Goal: Task Accomplishment & Management: Manage account settings

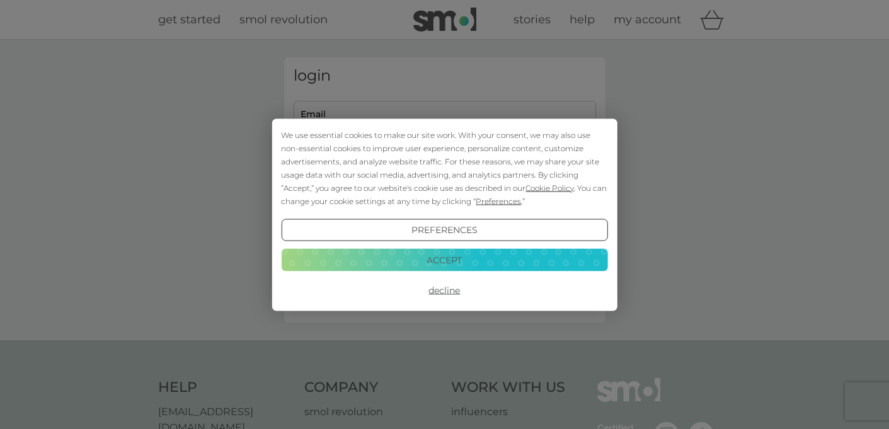
click at [420, 258] on button "Accept" at bounding box center [444, 260] width 326 height 23
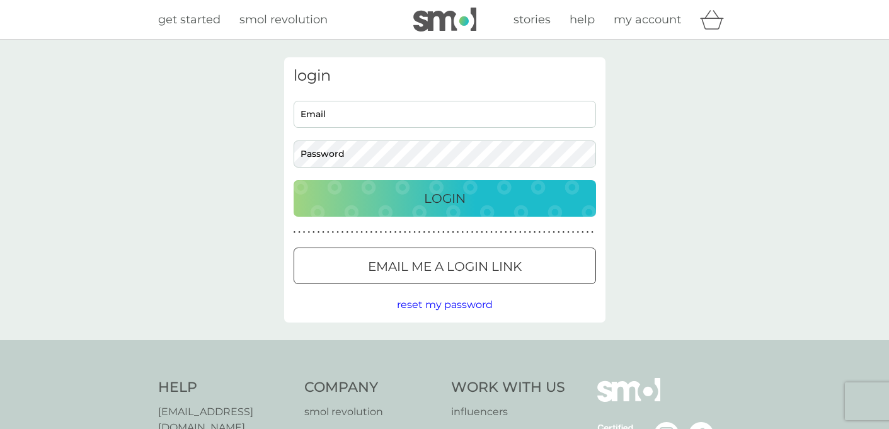
click at [321, 120] on input "Email" at bounding box center [444, 114] width 302 height 27
type input "rachelmeta17@gmail.com"
click at [426, 213] on button "Login" at bounding box center [444, 198] width 302 height 37
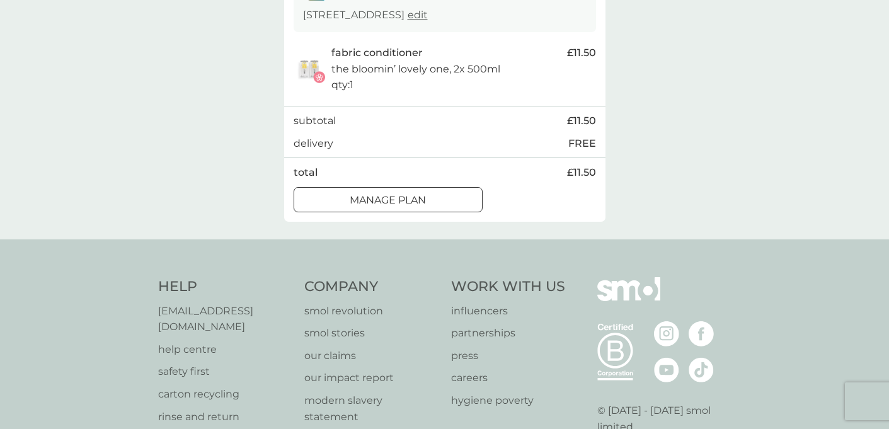
scroll to position [251, 0]
click at [419, 200] on p "Manage plan" at bounding box center [388, 198] width 76 height 16
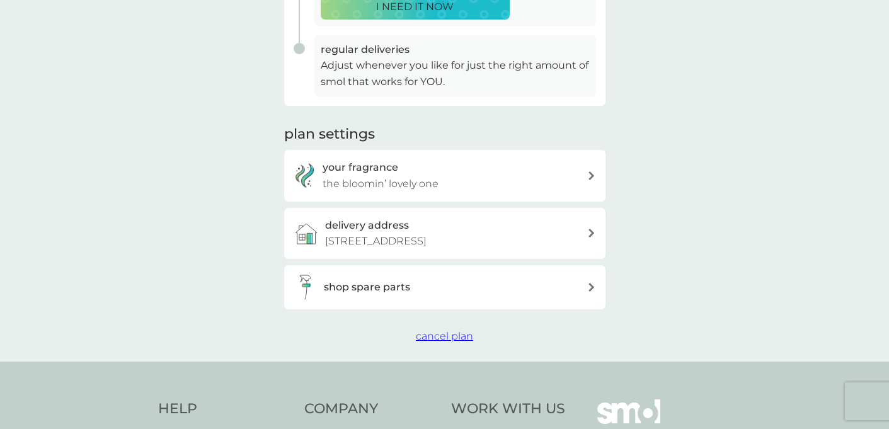
scroll to position [330, 0]
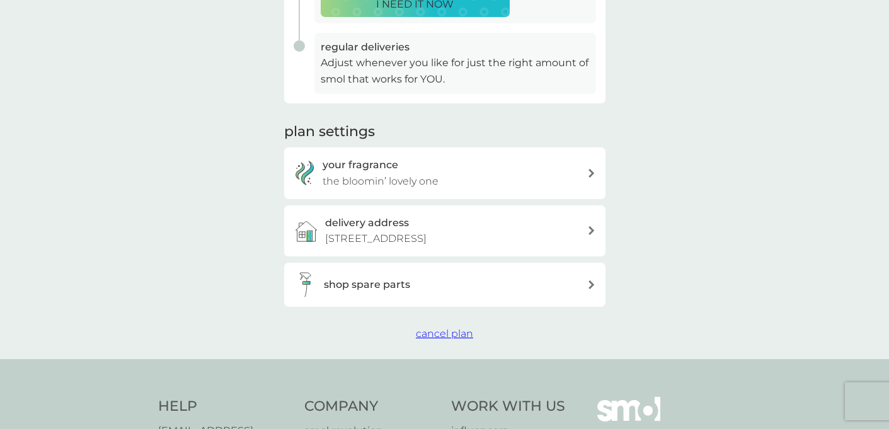
click at [460, 336] on span "cancel plan" at bounding box center [444, 333] width 57 height 12
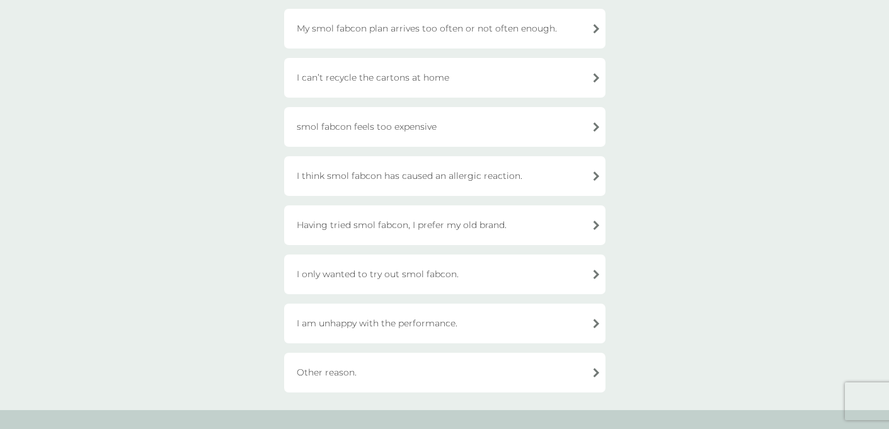
scroll to position [296, 0]
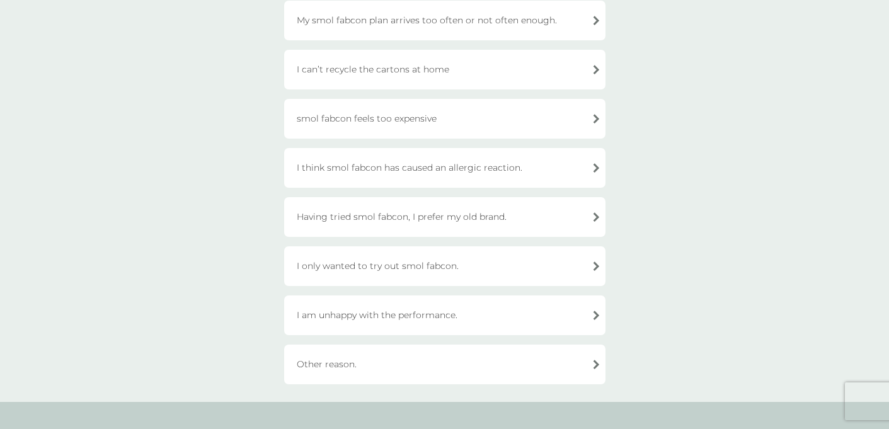
click at [533, 271] on div "I only wanted to try out smol fabcon." at bounding box center [444, 266] width 321 height 40
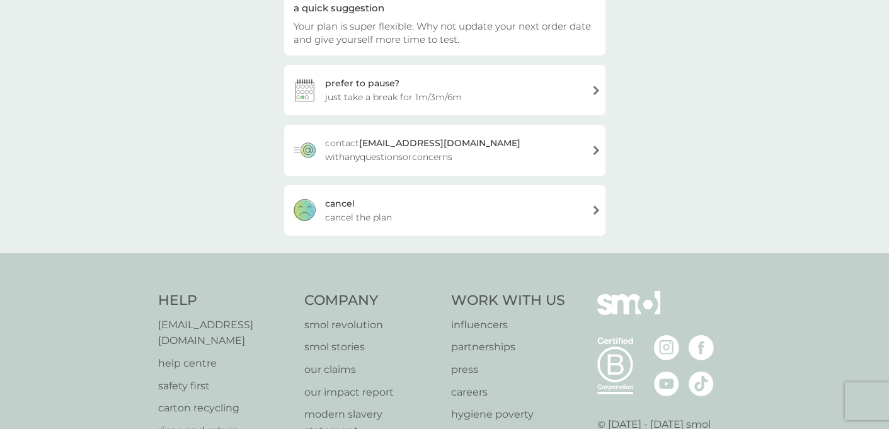
scroll to position [147, 0]
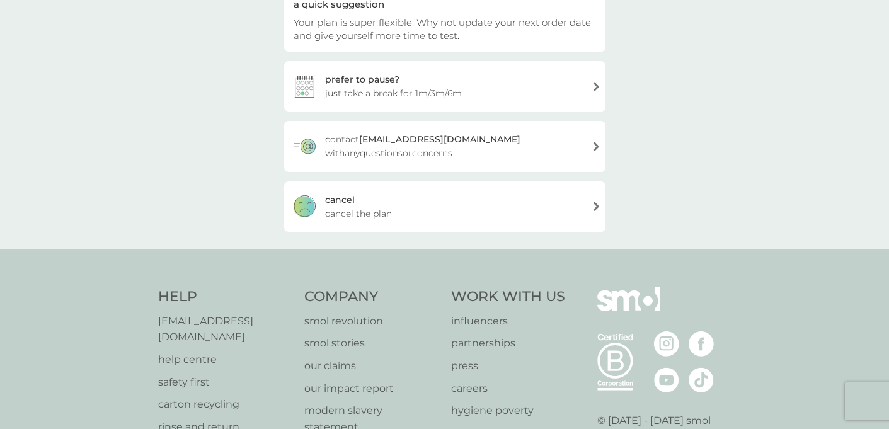
click at [408, 217] on div "[PERSON_NAME] the plan" at bounding box center [444, 206] width 321 height 50
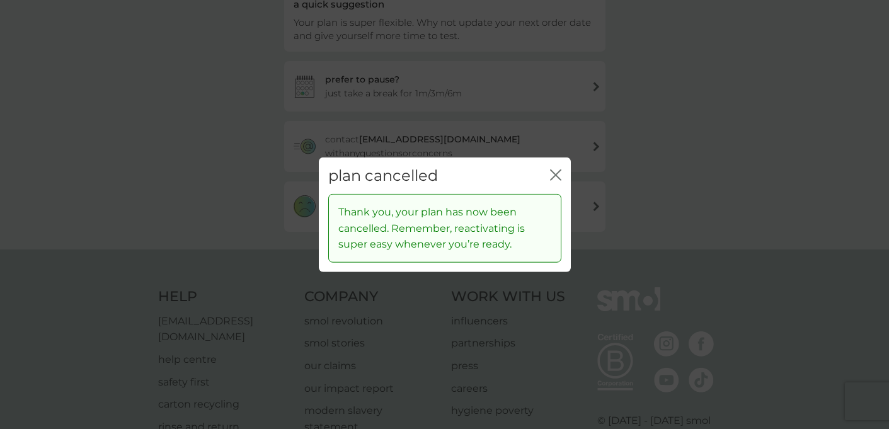
click at [553, 177] on icon "close" at bounding box center [555, 174] width 11 height 11
